Goal: Task Accomplishment & Management: Use online tool/utility

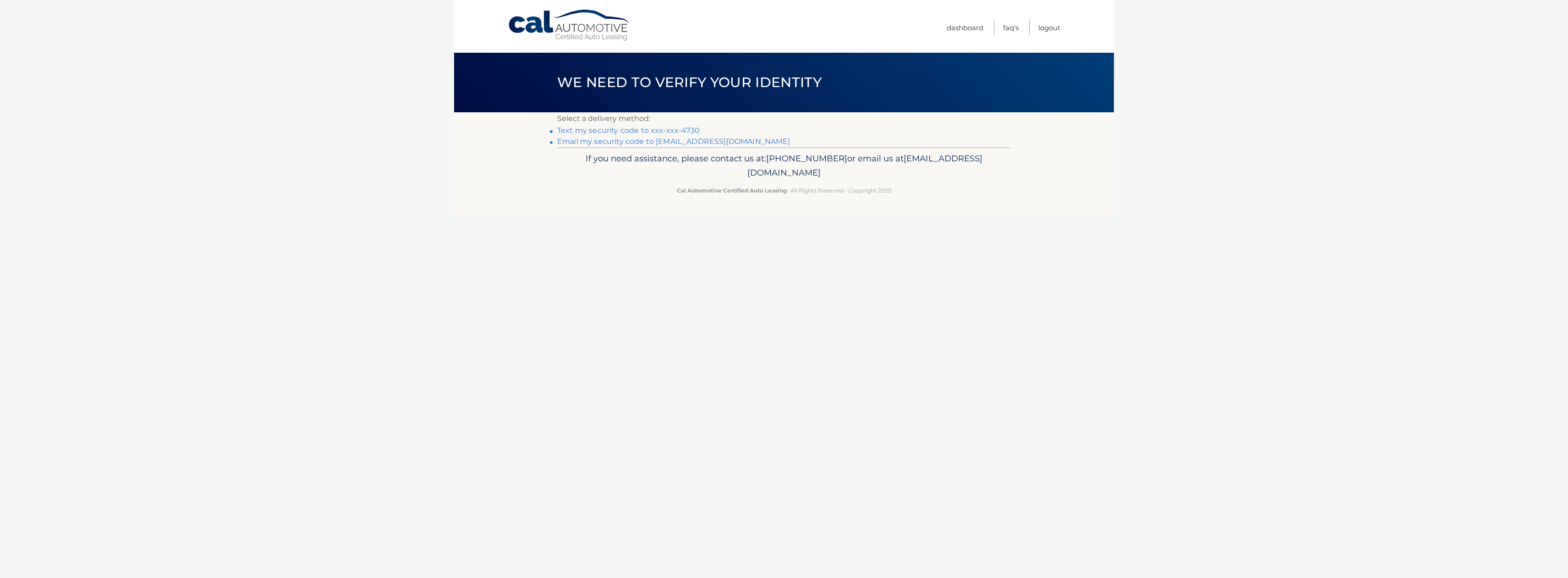
click at [618, 131] on link "Text my security code to xxx-xxx-4730" at bounding box center [628, 130] width 142 height 9
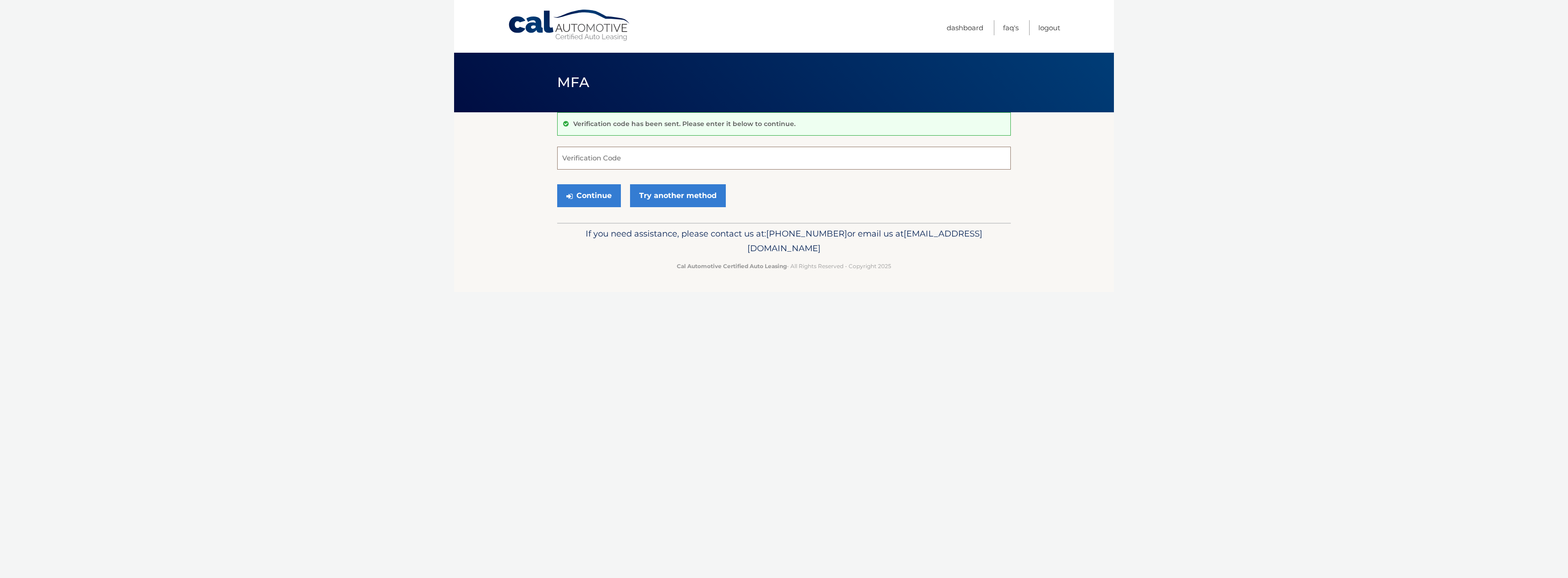
click at [694, 162] on input "Verification Code" at bounding box center [783, 158] width 453 height 23
type input "865956"
click at [593, 197] on button "Continue" at bounding box center [589, 196] width 64 height 23
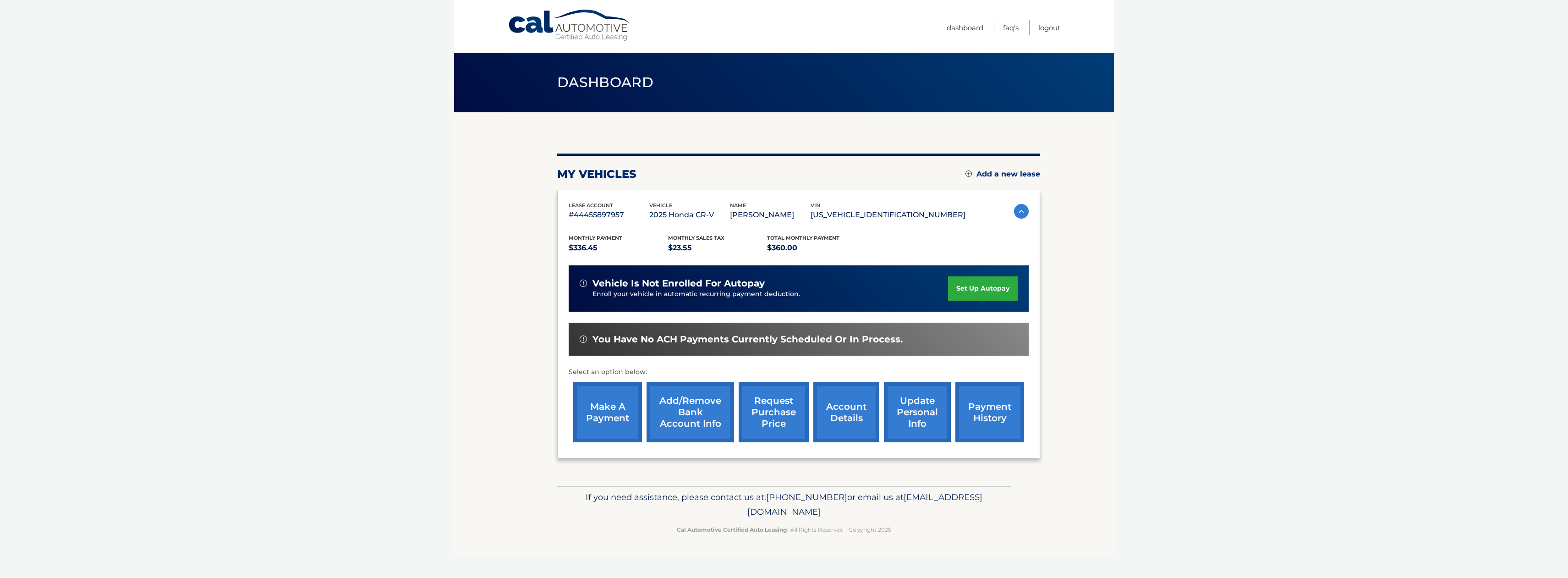
click at [620, 401] on link "make a payment" at bounding box center [607, 412] width 69 height 60
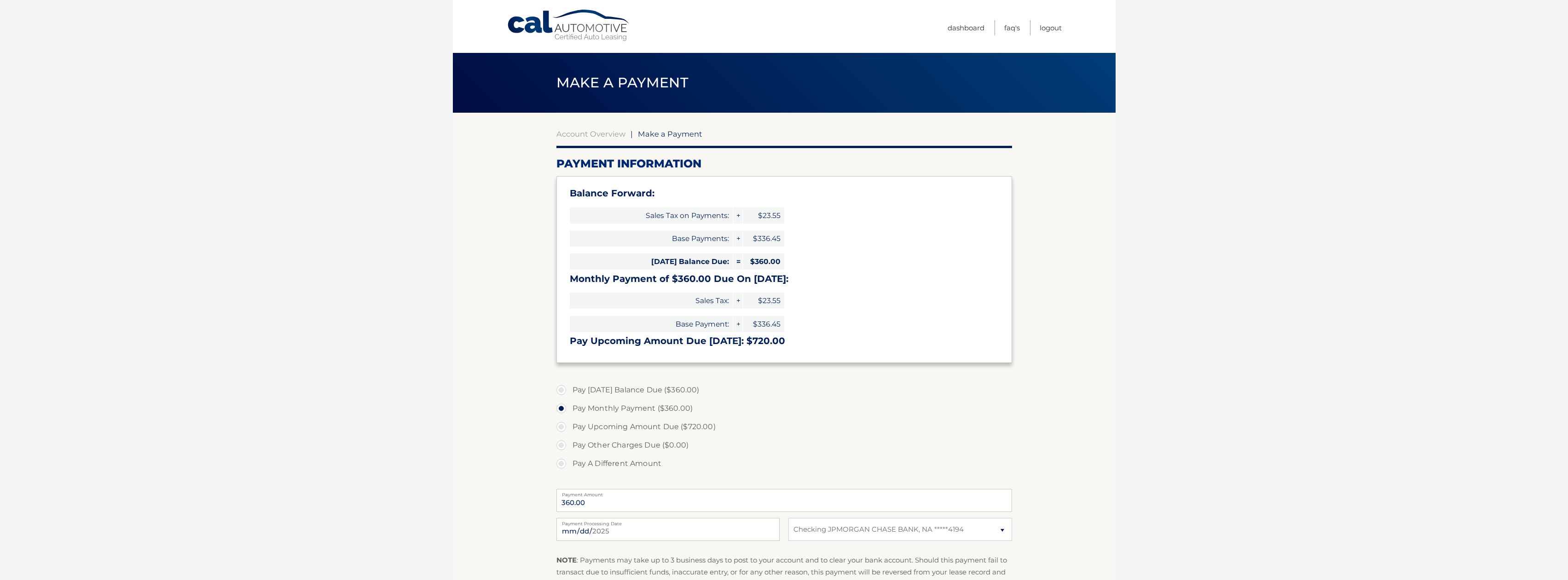
select select "NTBmMzM2YTktNjRhZi00NzlmLWJlMjItNzNmYjRlYzRhNWY2"
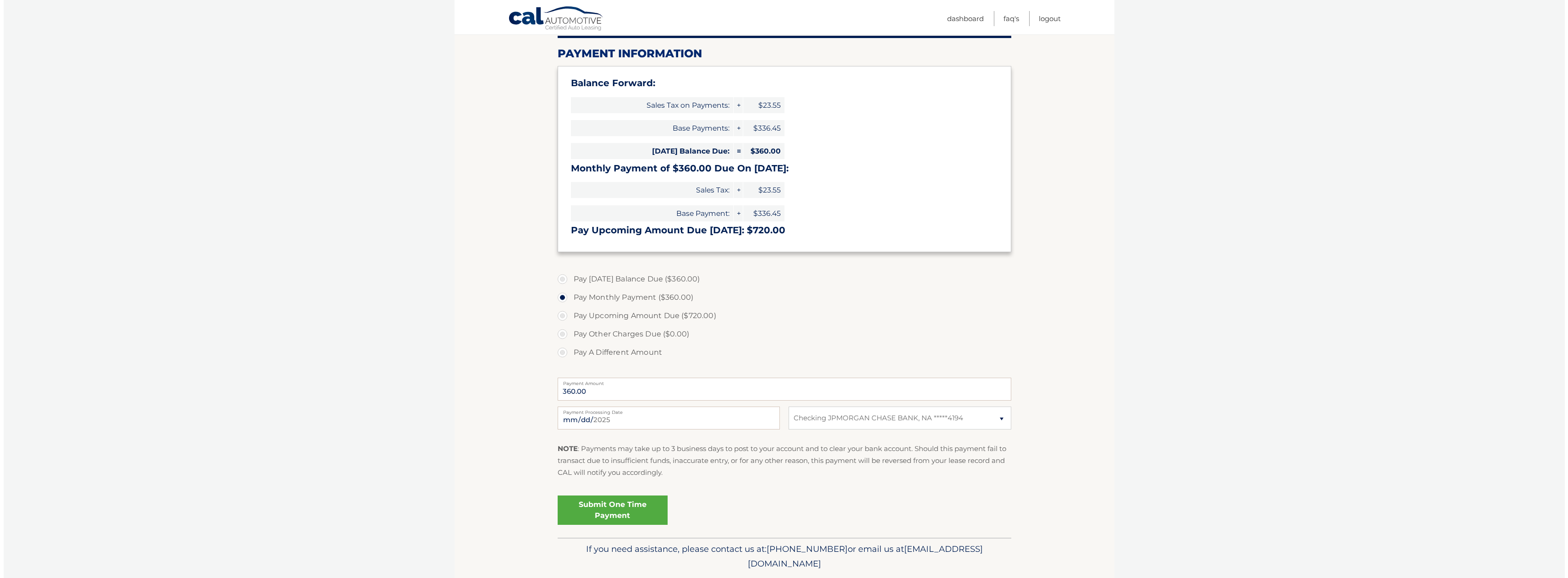
scroll to position [138, 0]
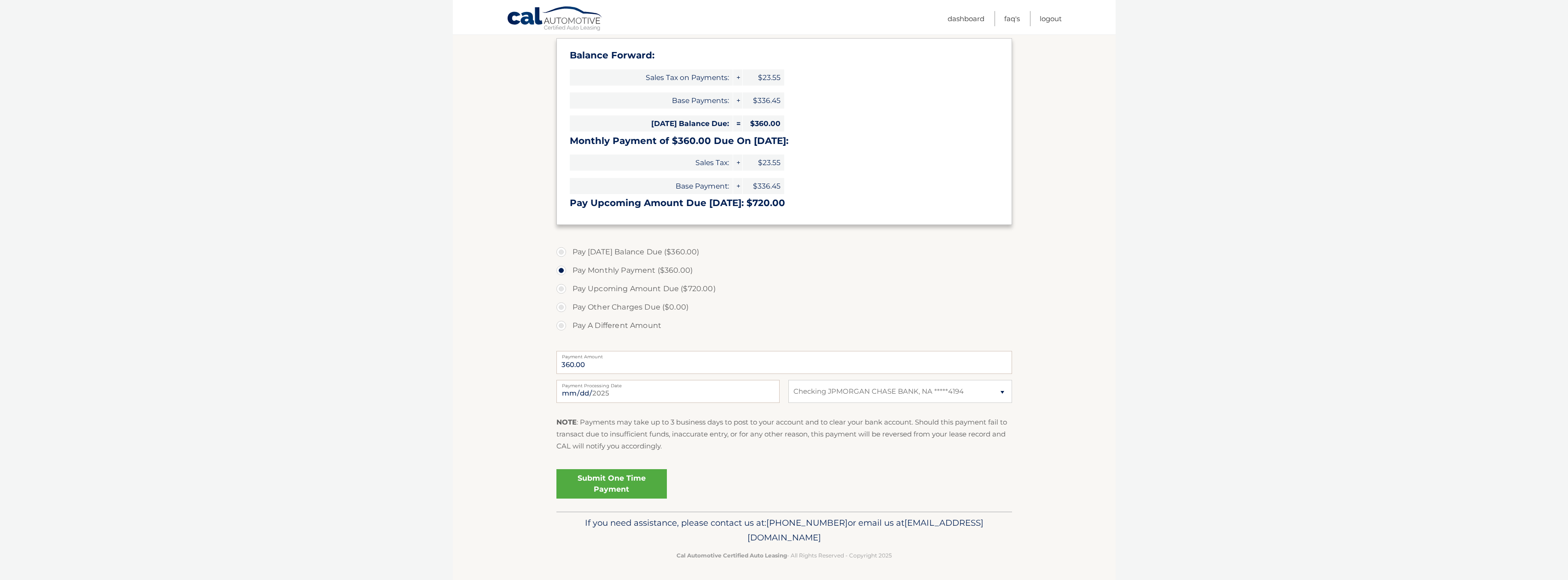
click at [609, 483] on link "Submit One Time Payment" at bounding box center [611, 484] width 111 height 29
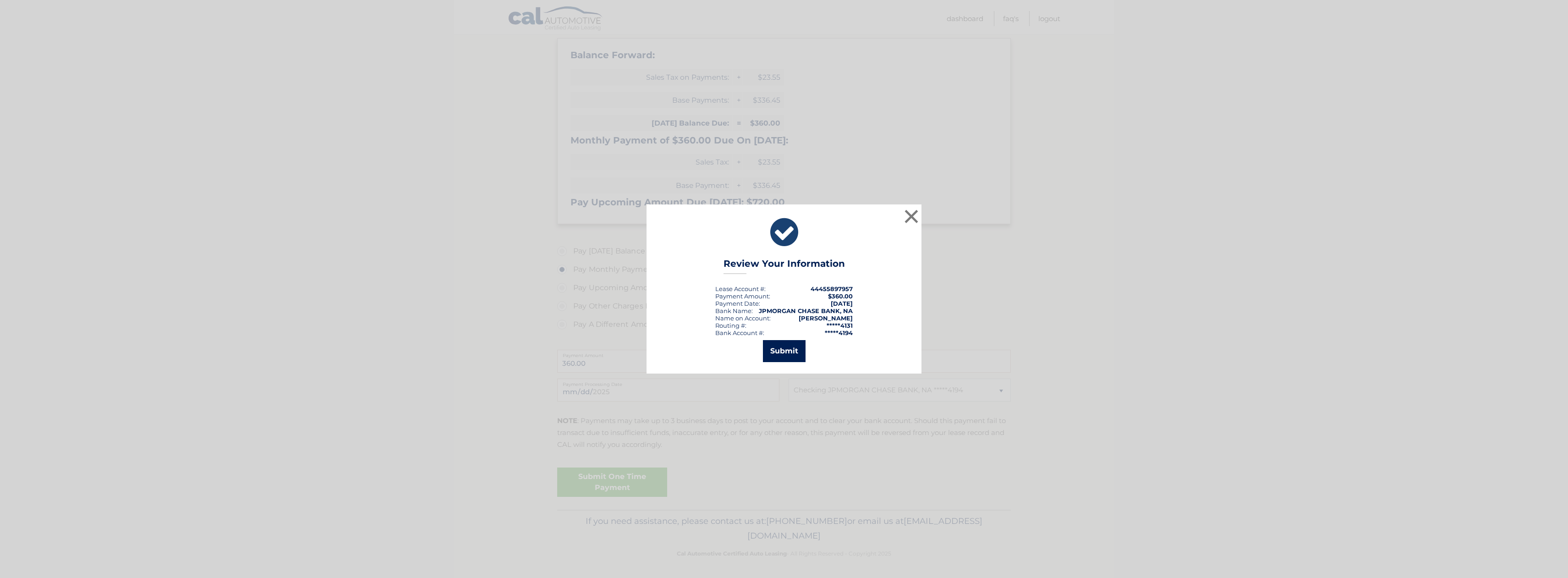
click at [783, 355] on button "Submit" at bounding box center [784, 351] width 43 height 22
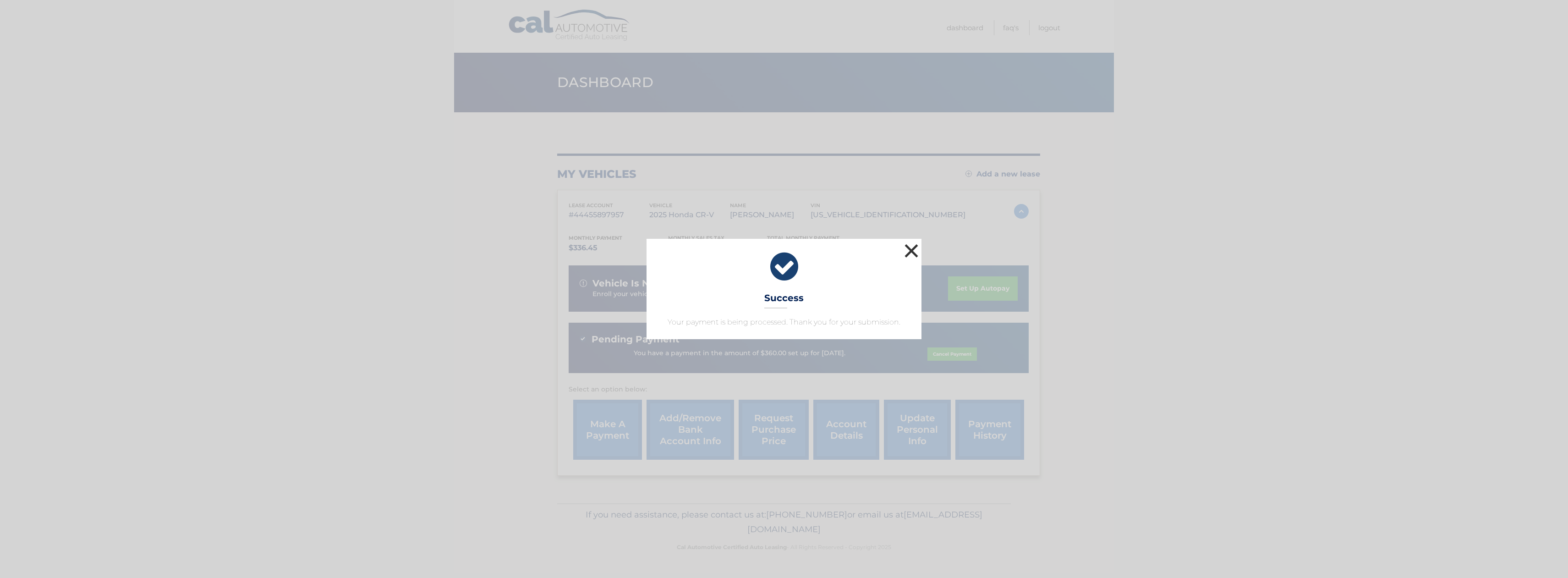
click at [911, 255] on button "×" at bounding box center [911, 251] width 18 height 18
